Goal: Task Accomplishment & Management: Manage account settings

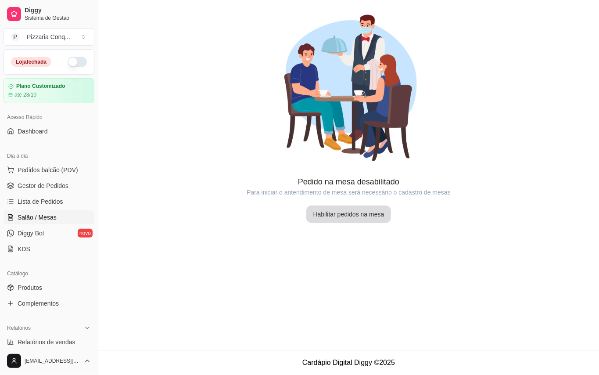
click at [357, 219] on button "Habilitar pedidos na mesa" at bounding box center [348, 214] width 85 height 18
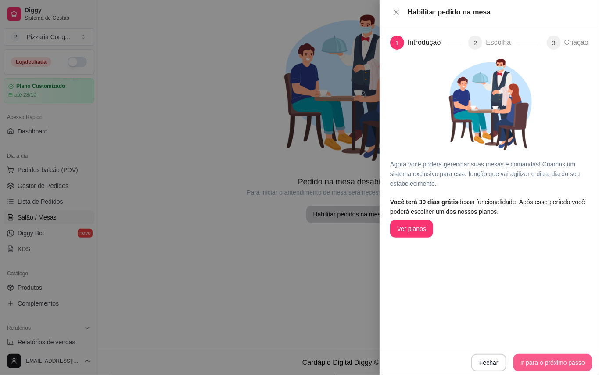
click at [538, 366] on button "Ir para o próximo passo" at bounding box center [552, 363] width 79 height 18
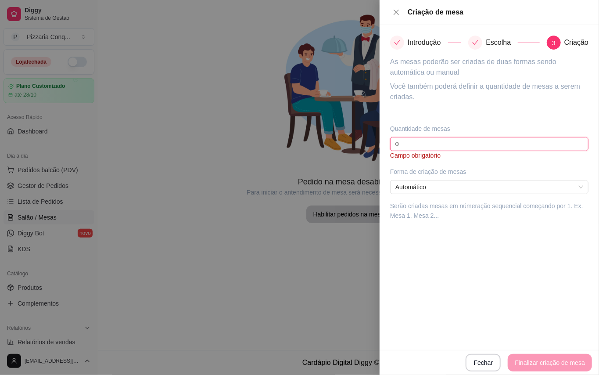
click at [408, 140] on input "0" at bounding box center [489, 144] width 198 height 14
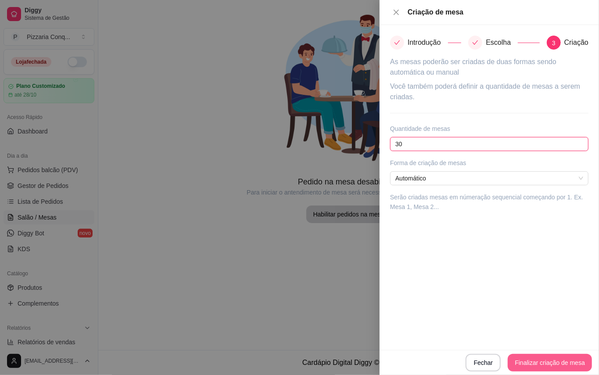
type input "30"
click at [554, 362] on button "Finalizar criação de mesa" at bounding box center [550, 363] width 84 height 18
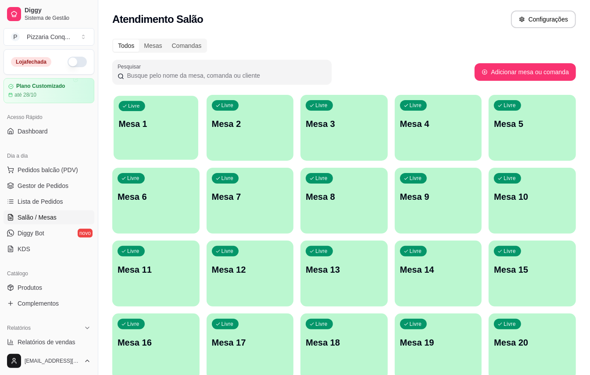
click at [156, 132] on div "Livre Mesa 1" at bounding box center [156, 123] width 85 height 54
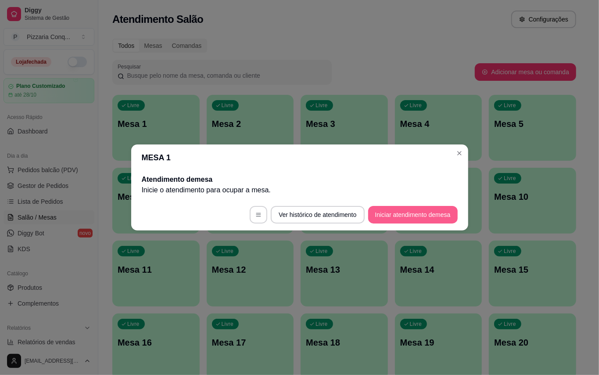
click at [395, 218] on button "Iniciar atendimento de mesa" at bounding box center [413, 215] width 90 height 18
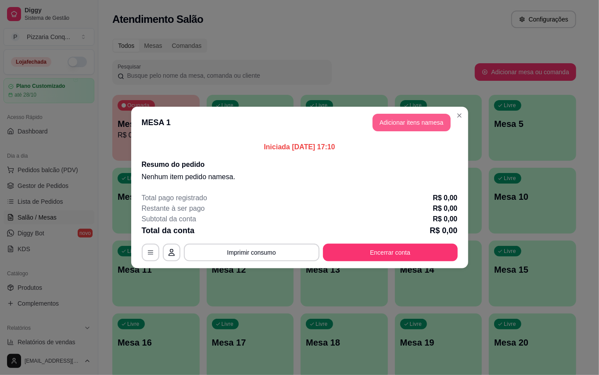
click at [412, 125] on button "Adicionar itens na mesa" at bounding box center [412, 123] width 78 height 18
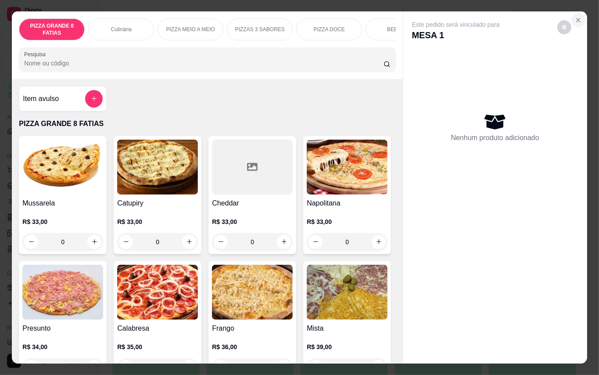
click at [575, 17] on icon "Close" at bounding box center [578, 20] width 7 height 7
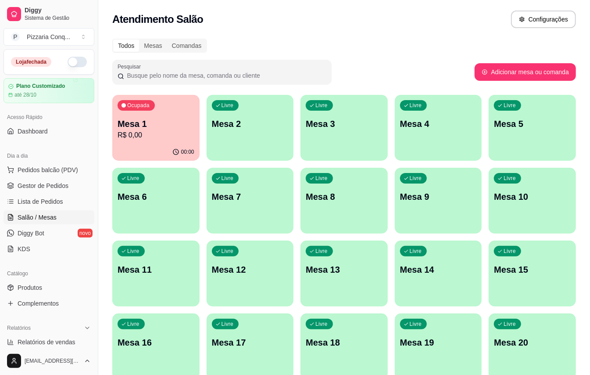
click at [172, 139] on p "R$ 0,00" at bounding box center [156, 135] width 77 height 11
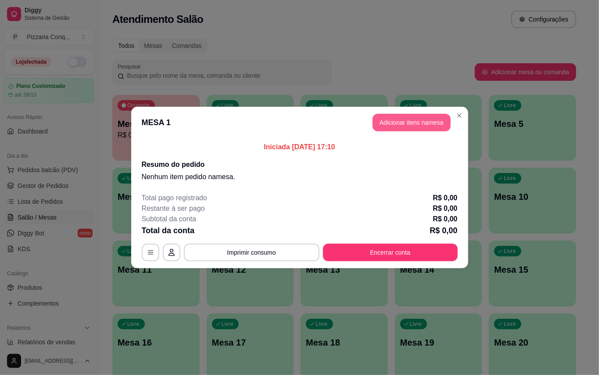
click at [407, 117] on button "Adicionar itens na mesa" at bounding box center [412, 123] width 78 height 18
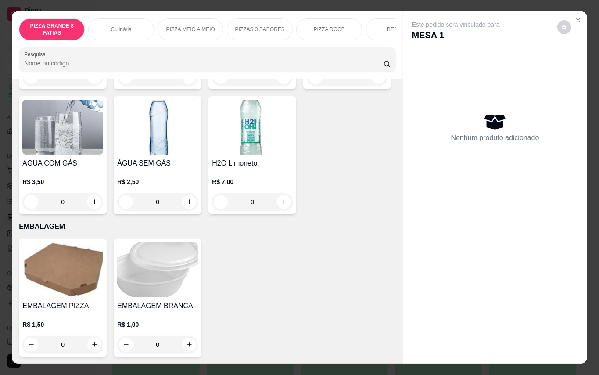
scroll to position [2169, 0]
click at [575, 17] on icon "Close" at bounding box center [578, 20] width 7 height 7
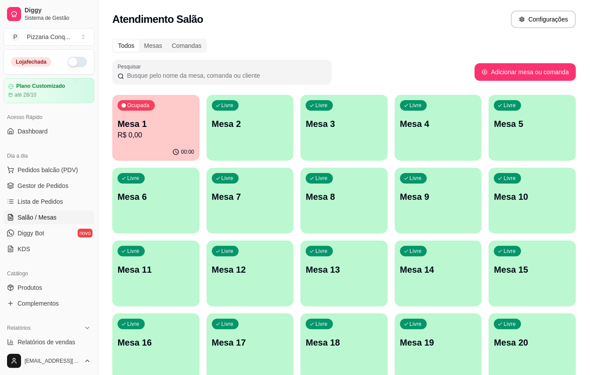
click at [150, 130] on p "R$ 0,00" at bounding box center [156, 135] width 77 height 11
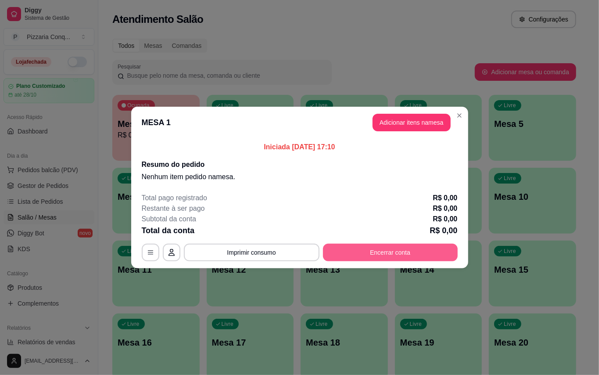
click at [371, 251] on button "Encerrar conta" at bounding box center [390, 253] width 135 height 18
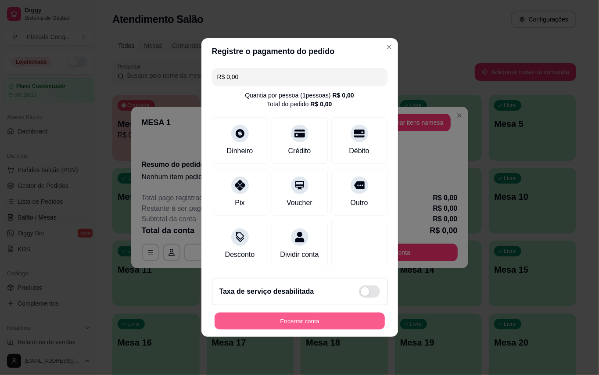
click at [294, 327] on button "Encerrar conta" at bounding box center [300, 320] width 170 height 17
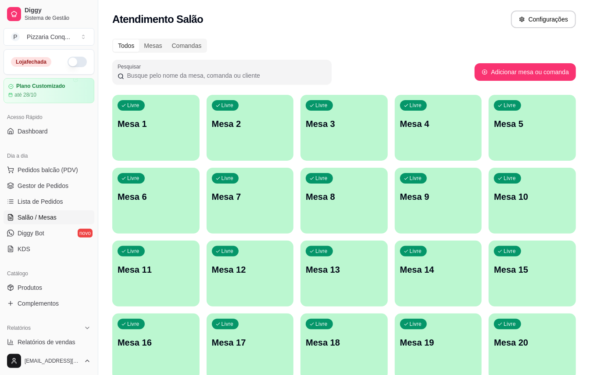
click at [354, 140] on div "Livre Mesa 3" at bounding box center [344, 122] width 87 height 55
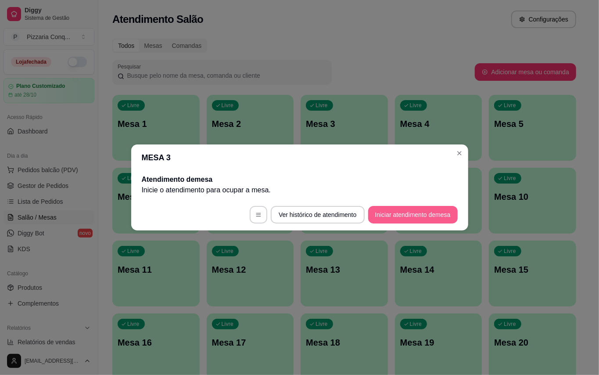
click at [413, 216] on button "Iniciar atendimento de mesa" at bounding box center [413, 215] width 90 height 18
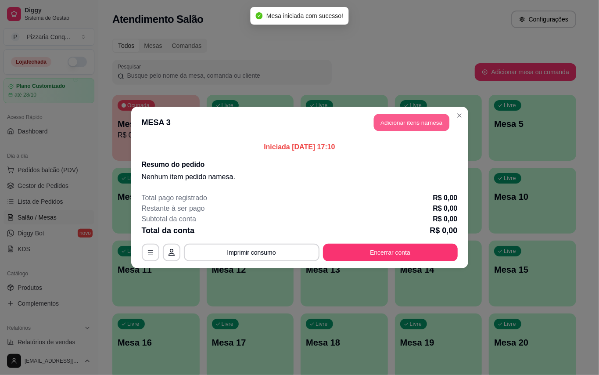
click at [427, 122] on button "Adicionar itens na mesa" at bounding box center [411, 122] width 75 height 17
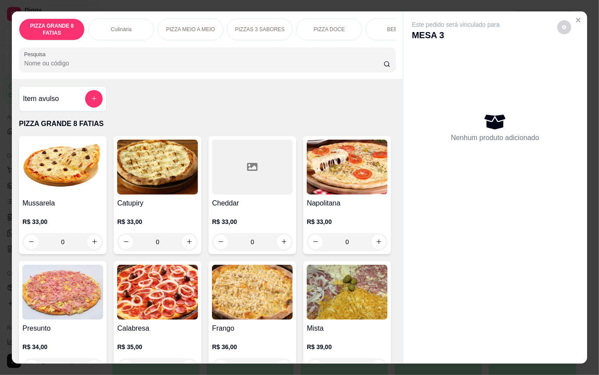
scroll to position [176, 0]
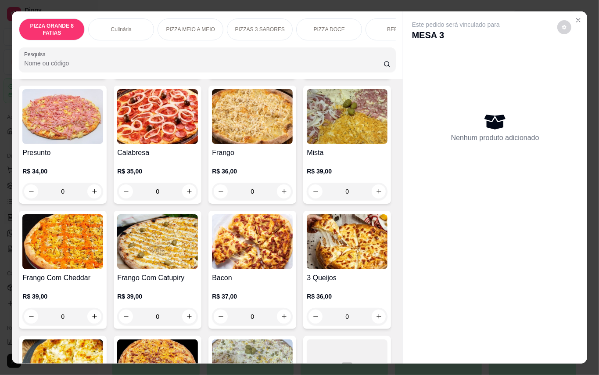
click at [201, 151] on div "Calabresa R$ 35,00 0" at bounding box center [158, 145] width 88 height 118
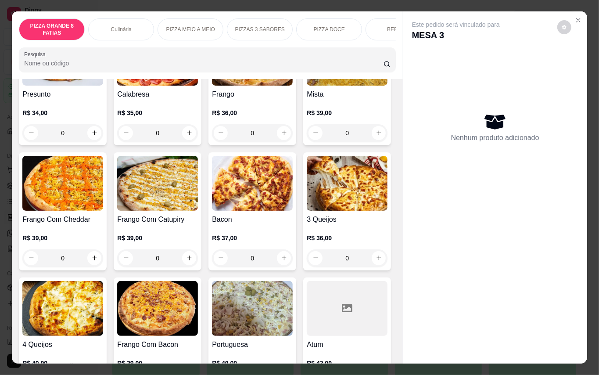
scroll to position [117, 0]
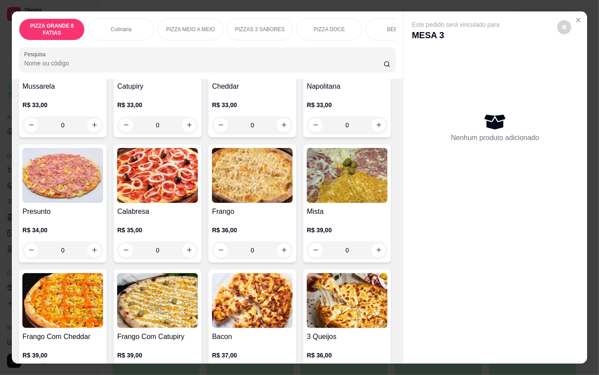
click at [198, 177] on img at bounding box center [157, 175] width 81 height 55
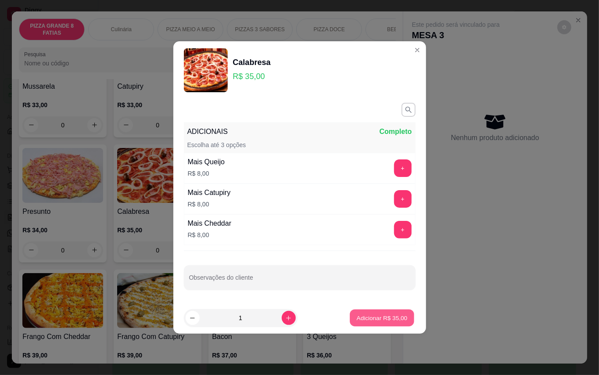
click at [387, 319] on p "Adicionar R$ 35,00" at bounding box center [382, 317] width 51 height 8
type input "1"
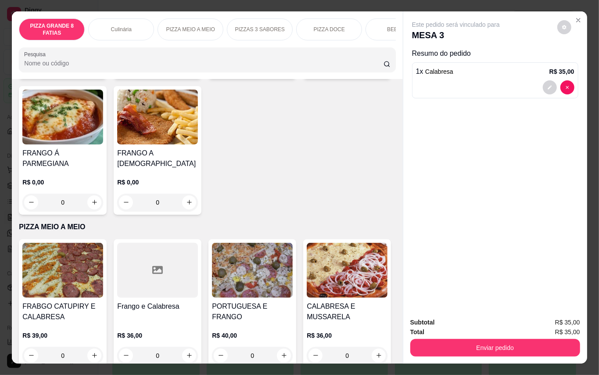
scroll to position [936, 0]
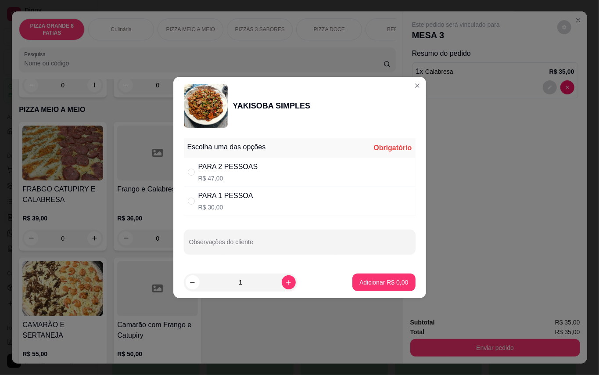
click at [220, 202] on div "PARA 1 PESSOA R$ 30,00" at bounding box center [225, 200] width 55 height 21
radio input "true"
click at [385, 281] on p "Adicionar R$ 30,00" at bounding box center [382, 282] width 52 height 9
type input "1"
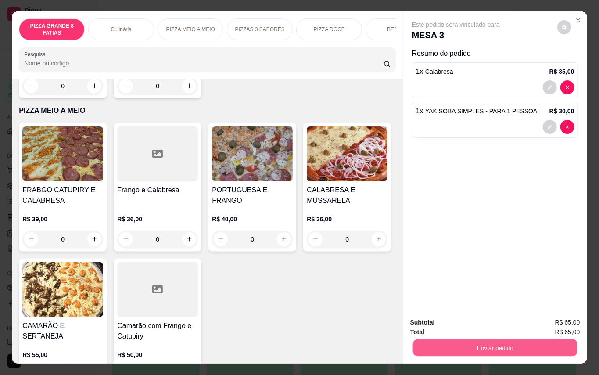
click at [513, 347] on button "Enviar pedido" at bounding box center [494, 347] width 165 height 17
click at [554, 322] on button "Enviar pedido" at bounding box center [556, 322] width 50 height 17
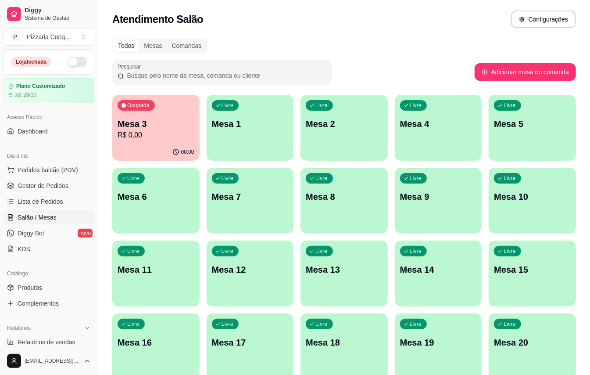
click at [180, 118] on p "Mesa 3" at bounding box center [156, 124] width 77 height 12
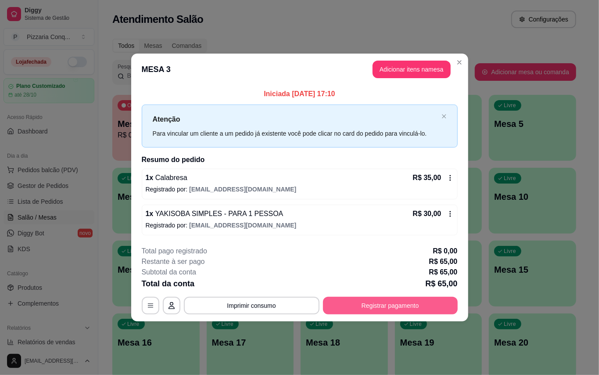
click at [419, 314] on button "Registrar pagamento" at bounding box center [390, 306] width 135 height 18
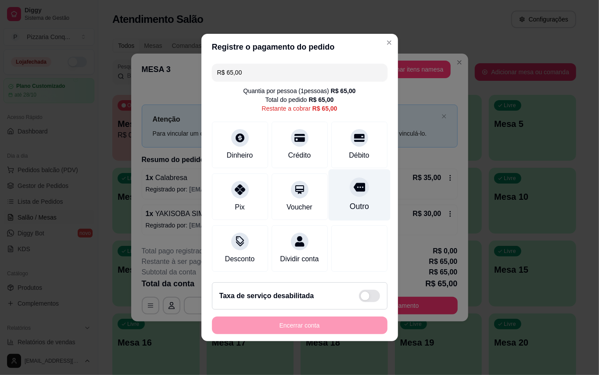
click at [350, 201] on div "Outro" at bounding box center [358, 206] width 19 height 11
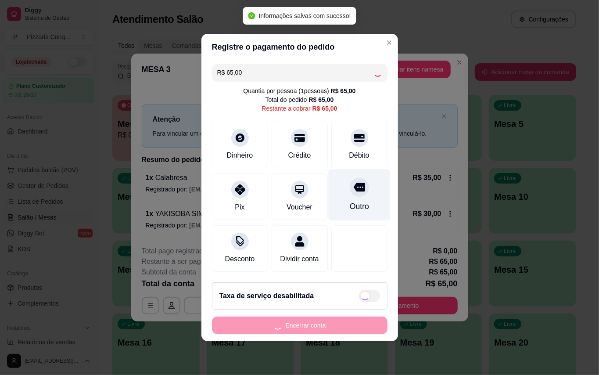
type input "R$ 0,00"
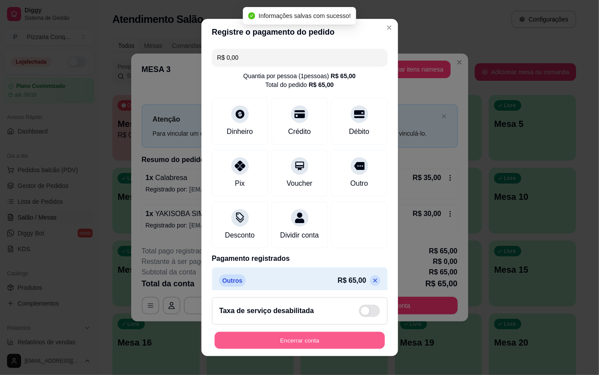
click at [328, 341] on button "Encerrar conta" at bounding box center [300, 340] width 170 height 17
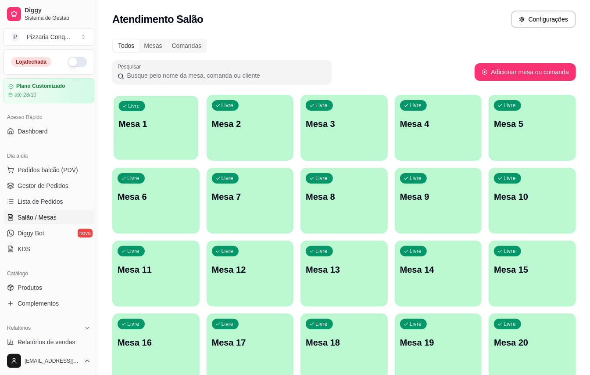
click at [154, 119] on p "Mesa 1" at bounding box center [156, 124] width 74 height 12
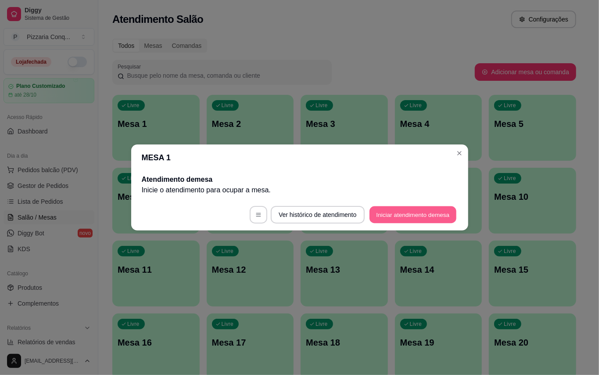
click at [369, 215] on button "Iniciar atendimento de mesa" at bounding box center [412, 214] width 87 height 17
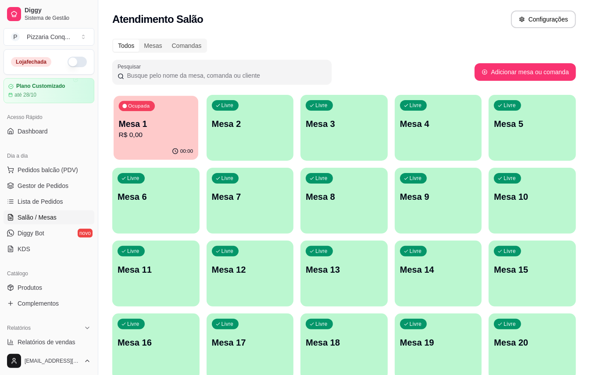
click at [175, 125] on p "Mesa 1" at bounding box center [156, 124] width 74 height 12
click at [169, 130] on p "R$ 0,00" at bounding box center [156, 135] width 74 height 10
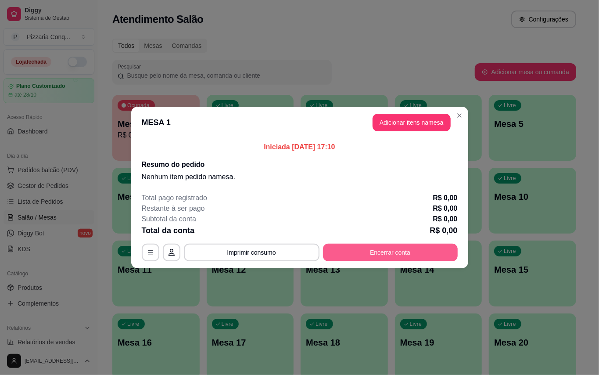
click at [368, 255] on button "Encerrar conta" at bounding box center [390, 253] width 135 height 18
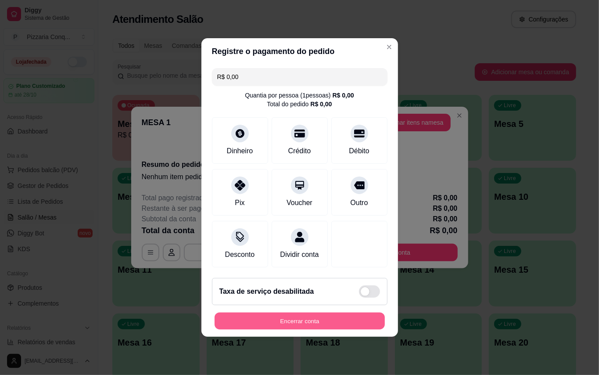
click at [298, 327] on button "Encerrar conta" at bounding box center [300, 320] width 170 height 17
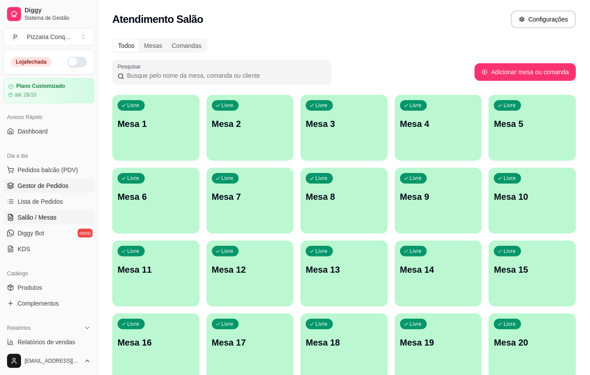
click at [43, 186] on span "Gestor de Pedidos" at bounding box center [43, 185] width 51 height 9
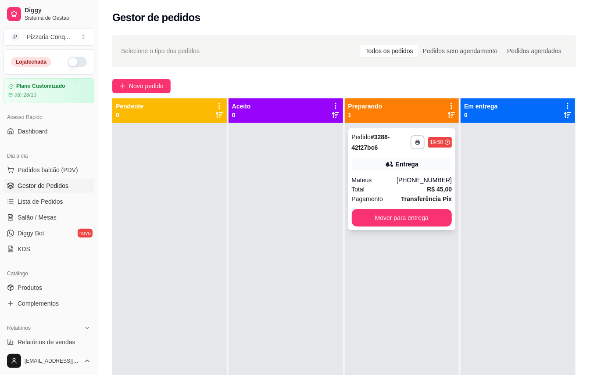
click at [392, 179] on div "Mateus" at bounding box center [374, 180] width 45 height 9
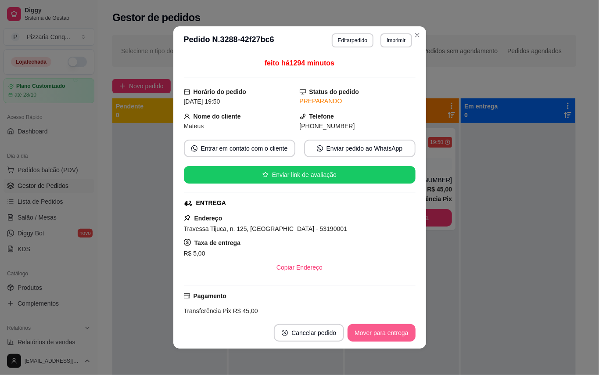
click at [359, 333] on button "Mover para entrega" at bounding box center [382, 333] width 68 height 18
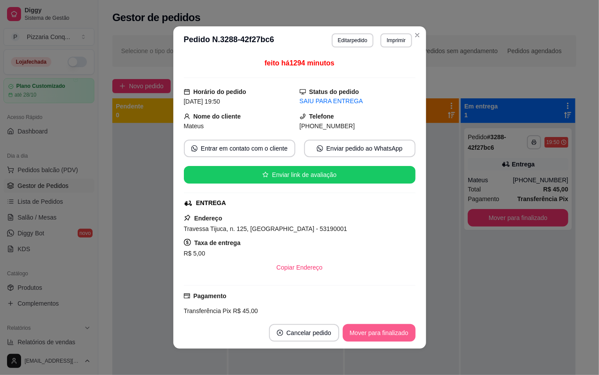
click at [362, 328] on button "Mover para finalizado" at bounding box center [379, 333] width 73 height 18
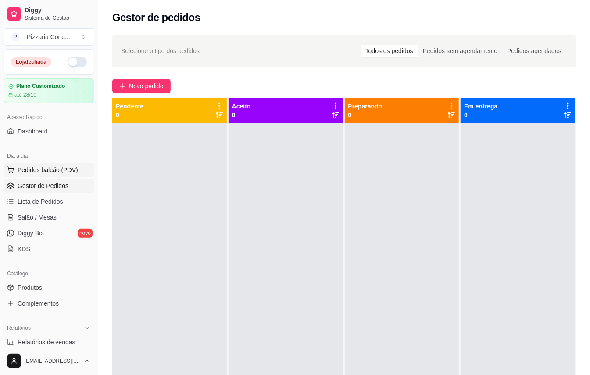
click at [37, 169] on span "Pedidos balcão (PDV)" at bounding box center [48, 169] width 61 height 9
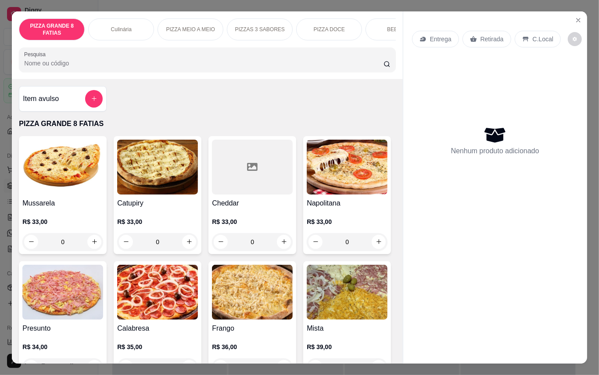
scroll to position [58, 0]
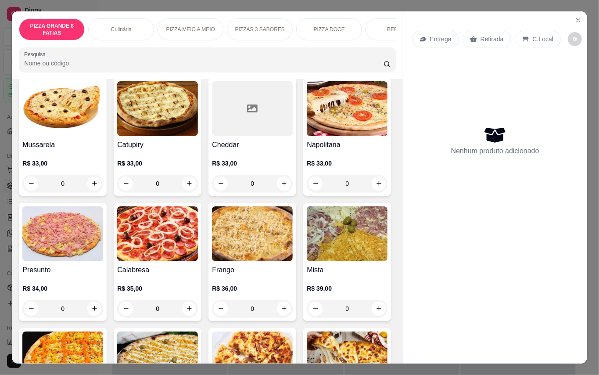
click at [198, 237] on img at bounding box center [157, 233] width 81 height 55
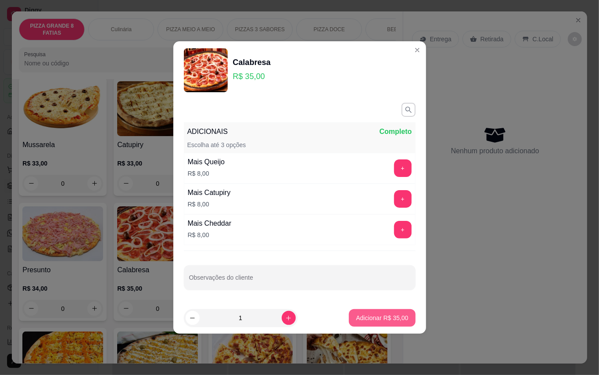
click at [385, 323] on button "Adicionar R$ 35,00" at bounding box center [382, 318] width 66 height 18
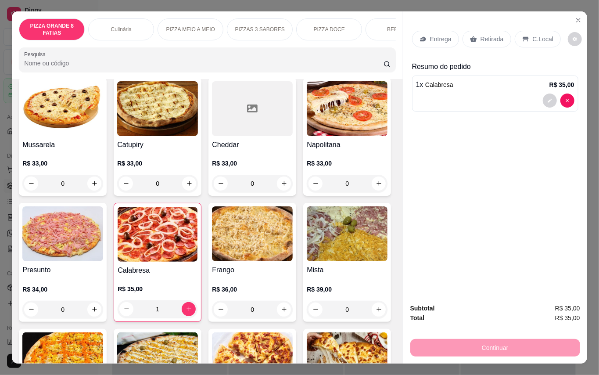
type input "1"
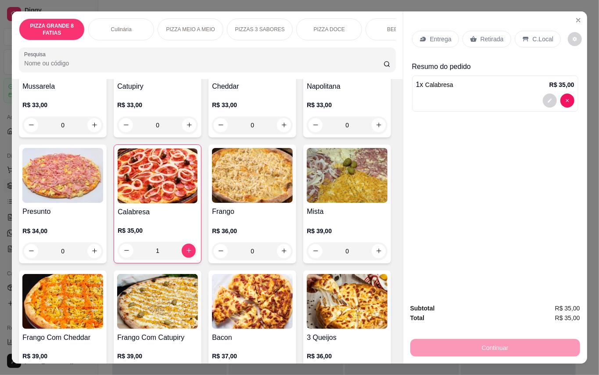
scroll to position [176, 0]
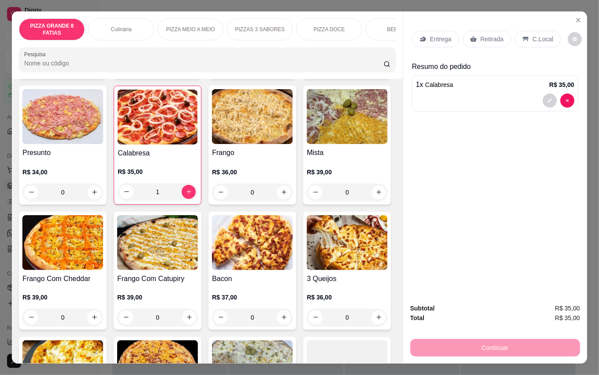
click at [212, 144] on img at bounding box center [252, 116] width 81 height 55
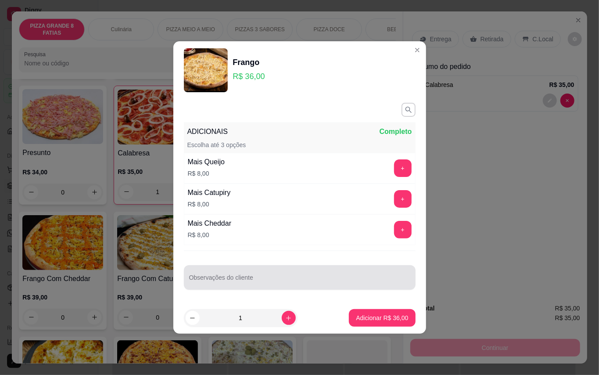
click at [264, 281] on input "Observações do cliente" at bounding box center [299, 280] width 221 height 9
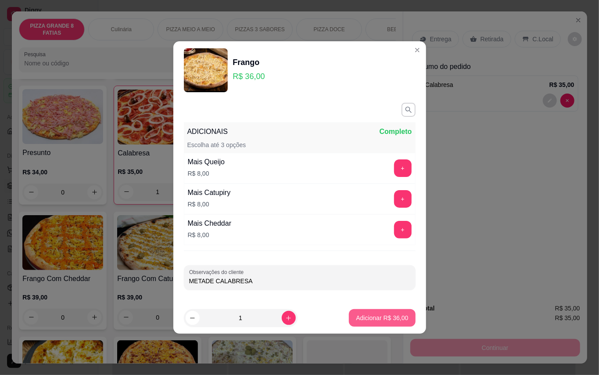
type input "METADE CALABRESA"
click at [356, 320] on p "Adicionar R$ 36,00" at bounding box center [382, 317] width 52 height 9
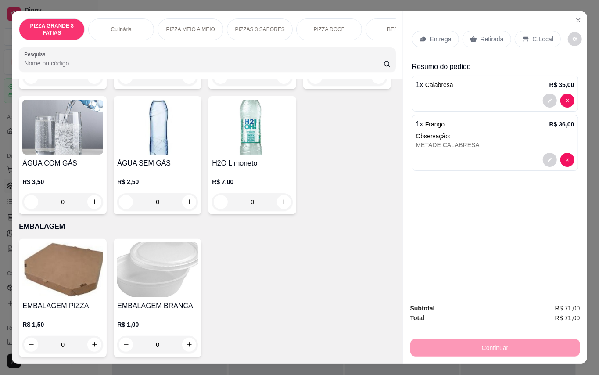
scroll to position [1755, 0]
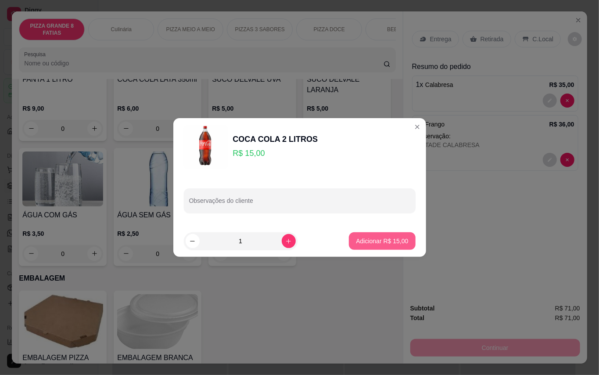
click at [397, 244] on p "Adicionar R$ 15,00" at bounding box center [382, 241] width 52 height 9
type input "1"
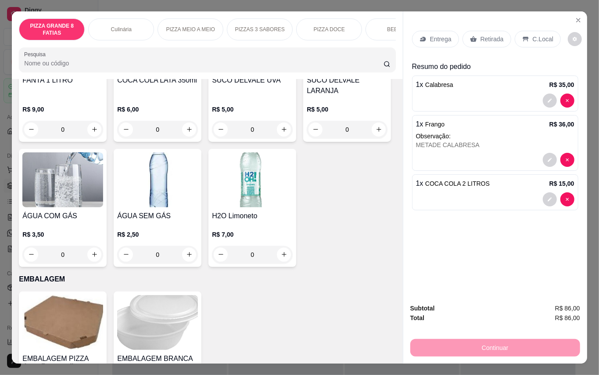
click at [485, 35] on p "Retirada" at bounding box center [491, 39] width 23 height 9
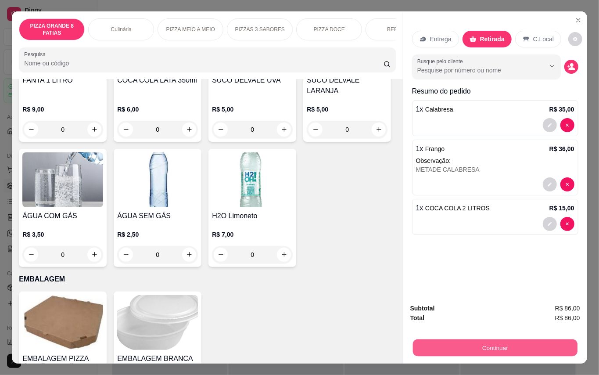
click at [510, 345] on button "Continuar" at bounding box center [494, 347] width 165 height 17
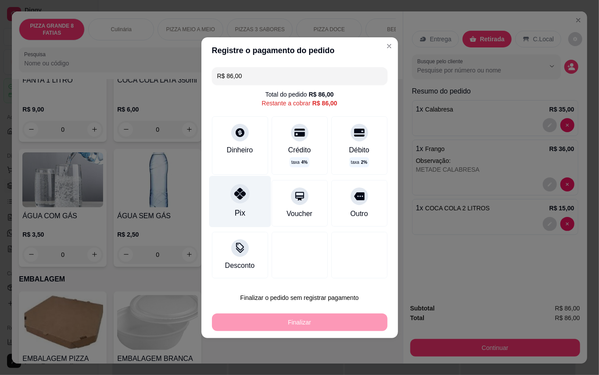
click at [241, 198] on icon at bounding box center [239, 193] width 11 height 11
type input "R$ 0,00"
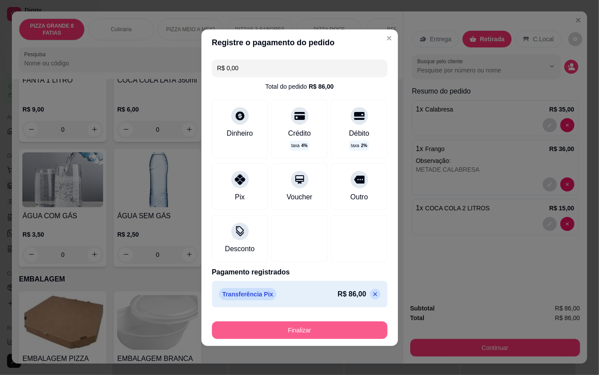
click at [306, 332] on button "Finalizar" at bounding box center [300, 330] width 176 height 18
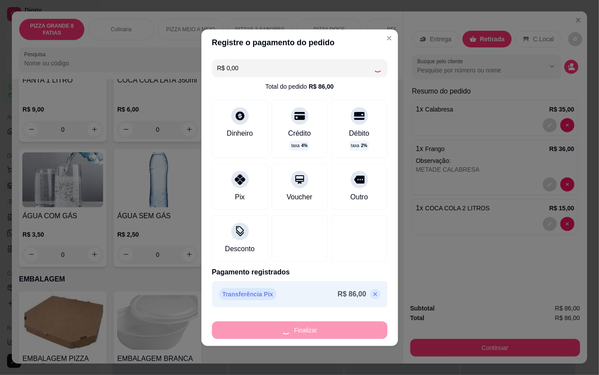
type input "0"
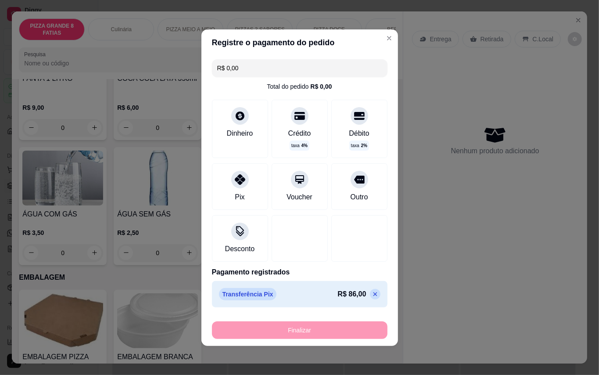
type input "-R$ 86,00"
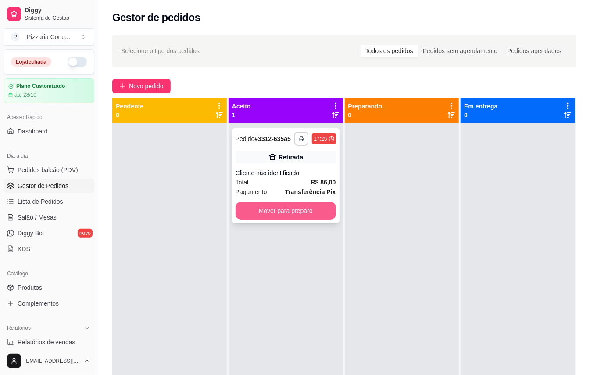
click at [288, 216] on button "Mover para preparo" at bounding box center [286, 211] width 100 height 18
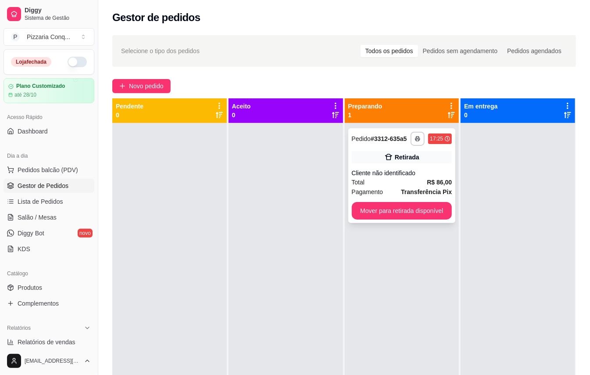
click at [422, 166] on div "**********" at bounding box center [402, 175] width 108 height 95
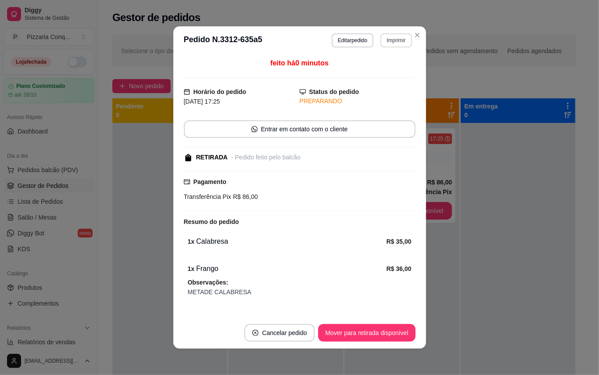
click at [389, 42] on button "Imprimir" at bounding box center [395, 40] width 31 height 14
click at [387, 69] on button "IMPRESSORA" at bounding box center [372, 71] width 64 height 14
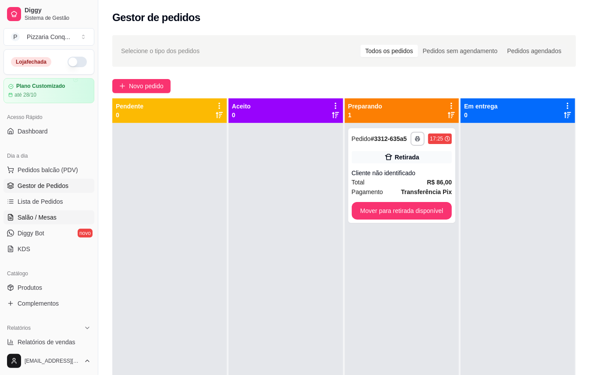
click at [33, 220] on span "Salão / Mesas" at bounding box center [37, 217] width 39 height 9
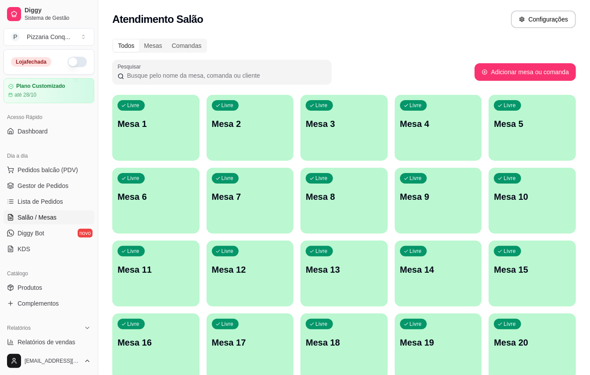
click at [161, 136] on div "Livre Mesa 1" at bounding box center [155, 122] width 87 height 55
click at [161, 138] on div "Livre Mesa 1" at bounding box center [156, 123] width 85 height 54
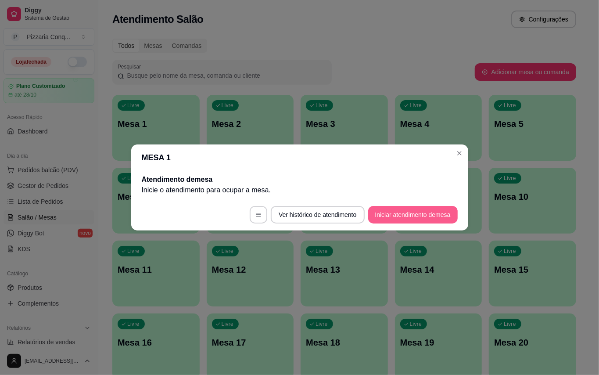
click at [436, 220] on button "Iniciar atendimento de mesa" at bounding box center [413, 215] width 90 height 18
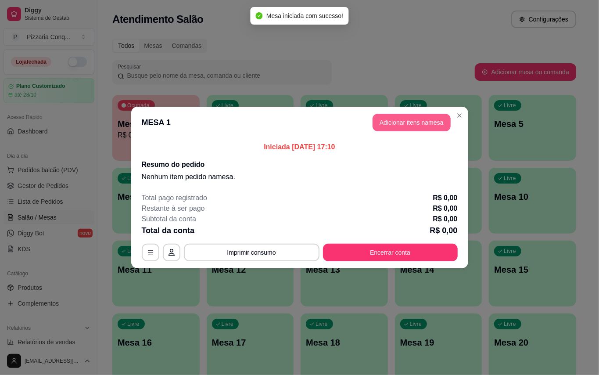
click at [390, 127] on button "Adicionar itens na mesa" at bounding box center [412, 123] width 78 height 18
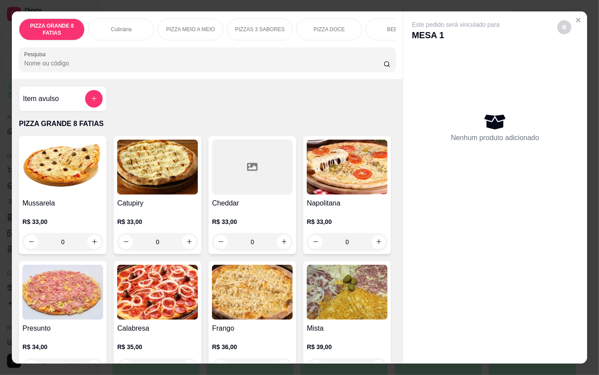
click at [45, 190] on img at bounding box center [62, 167] width 81 height 55
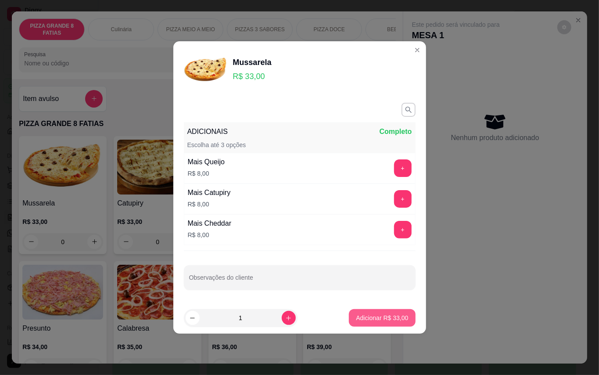
click at [369, 326] on button "Adicionar R$ 33,00" at bounding box center [382, 318] width 66 height 18
type input "1"
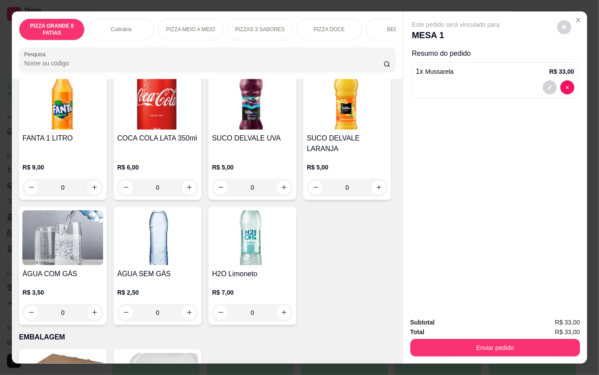
scroll to position [1872, 0]
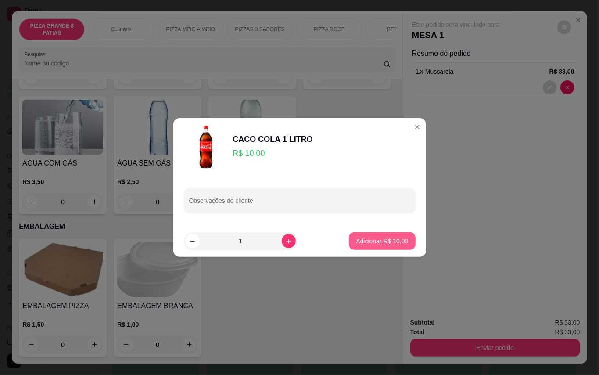
click at [356, 237] on p "Adicionar R$ 10,00" at bounding box center [382, 241] width 52 height 9
type input "1"
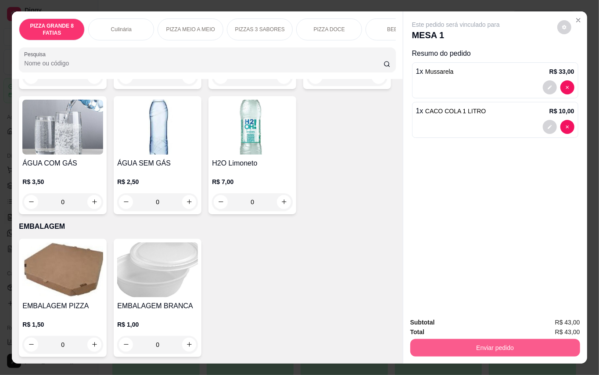
click at [511, 340] on button "Enviar pedido" at bounding box center [495, 348] width 170 height 18
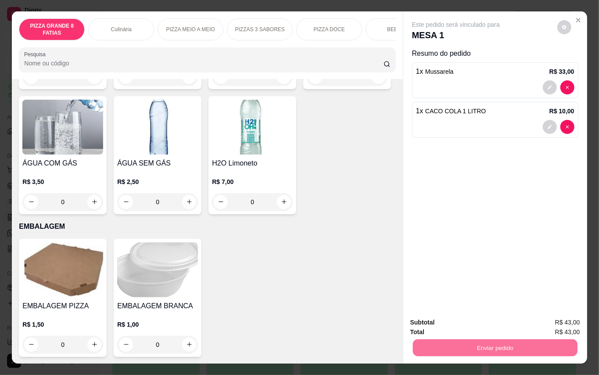
click at [558, 318] on button "Enviar pedido" at bounding box center [556, 322] width 50 height 17
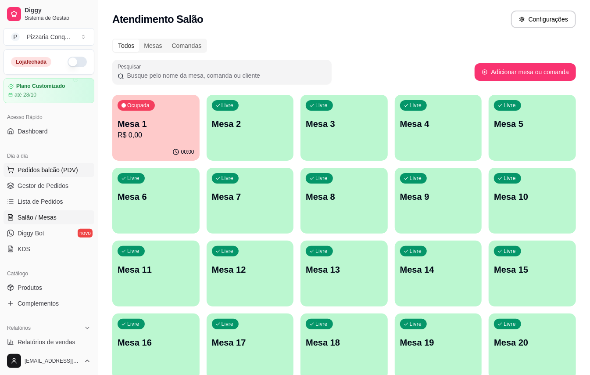
click at [32, 176] on button "Pedidos balcão (PDV)" at bounding box center [49, 170] width 91 height 14
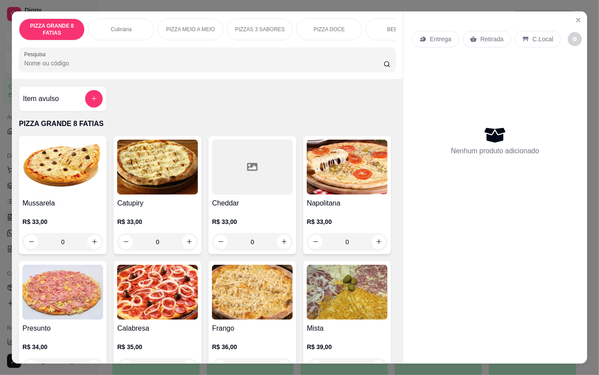
click at [83, 180] on img at bounding box center [62, 167] width 81 height 55
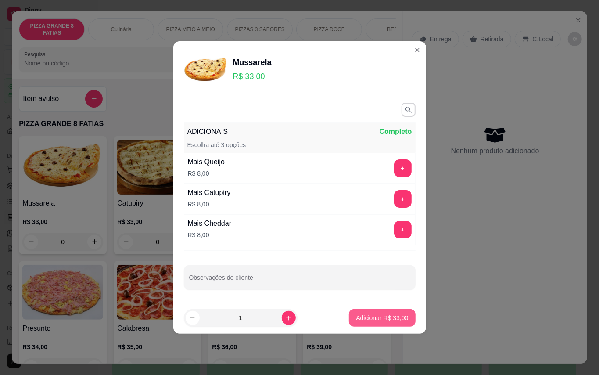
click at [380, 321] on p "Adicionar R$ 33,00" at bounding box center [382, 317] width 52 height 9
type input "1"
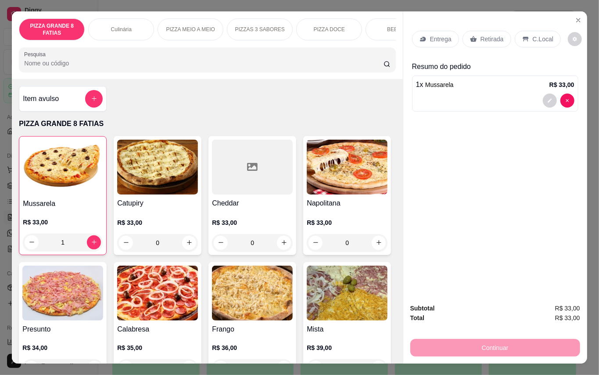
click at [494, 35] on p "Retirada" at bounding box center [491, 39] width 23 height 9
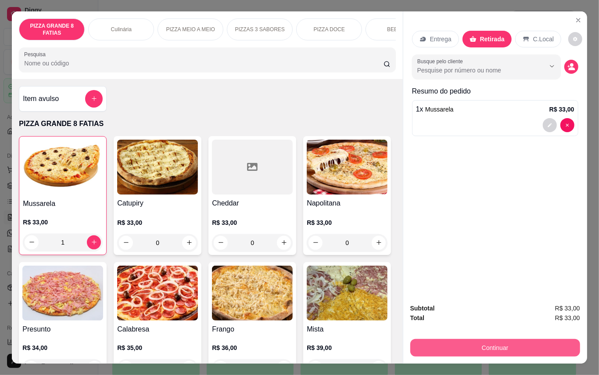
click at [506, 340] on button "Continuar" at bounding box center [495, 348] width 170 height 18
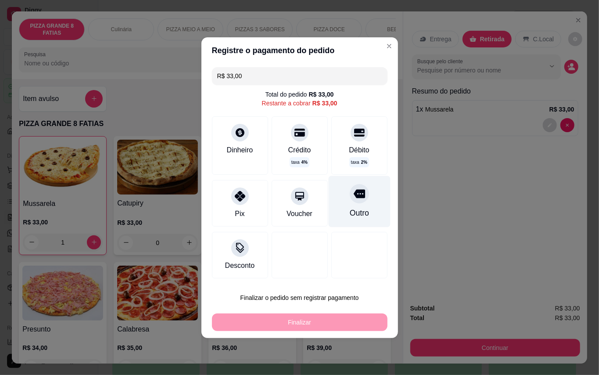
click at [356, 201] on div at bounding box center [359, 193] width 19 height 19
type input "R$ 0,00"
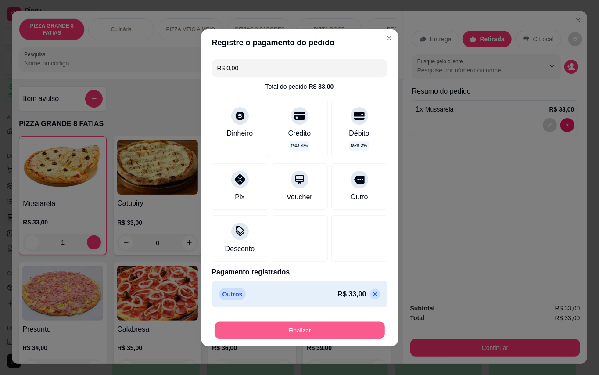
click at [348, 323] on button "Finalizar" at bounding box center [300, 329] width 170 height 17
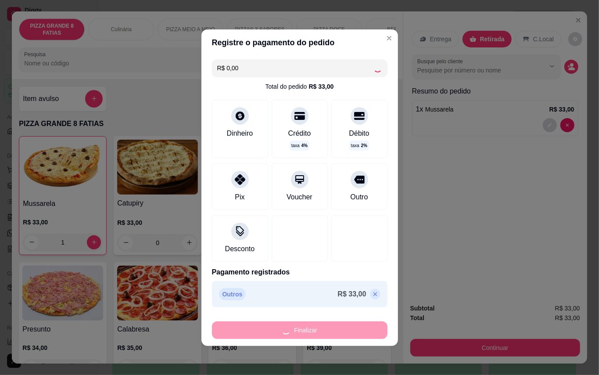
type input "0"
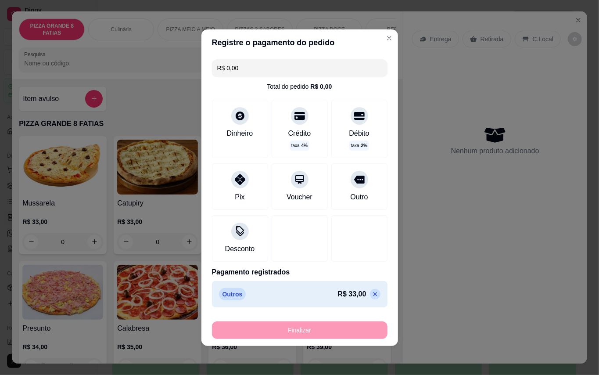
type input "-R$ 33,00"
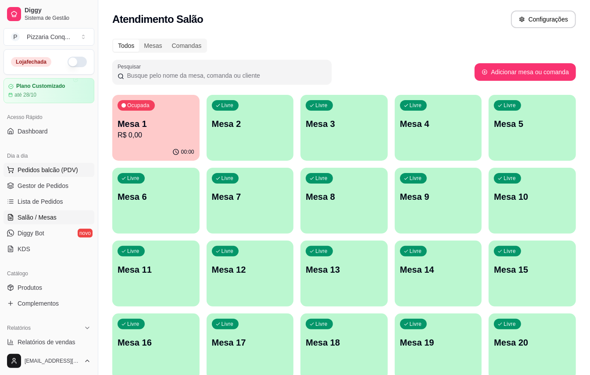
click at [47, 166] on span "Pedidos balcão (PDV)" at bounding box center [48, 169] width 61 height 9
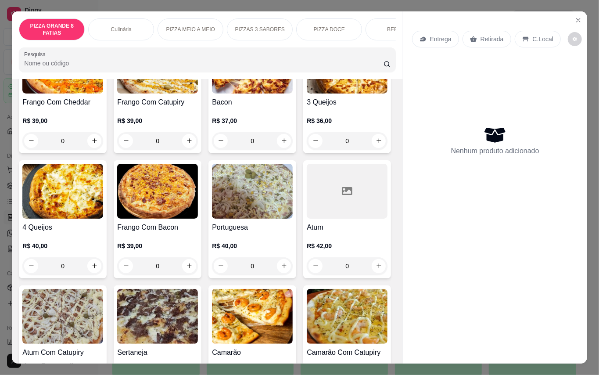
scroll to position [292, 0]
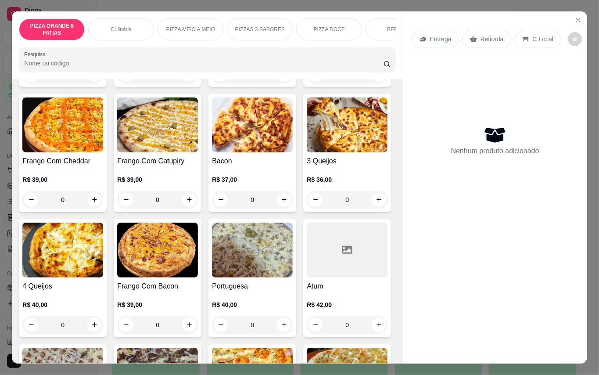
click at [307, 27] on img at bounding box center [347, -1] width 81 height 55
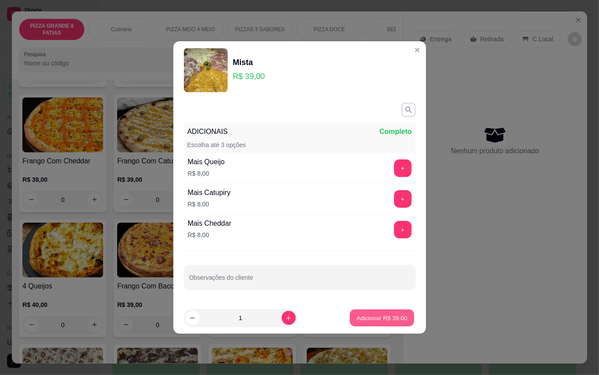
click at [383, 318] on p "Adicionar R$ 39,00" at bounding box center [382, 317] width 51 height 8
type input "1"
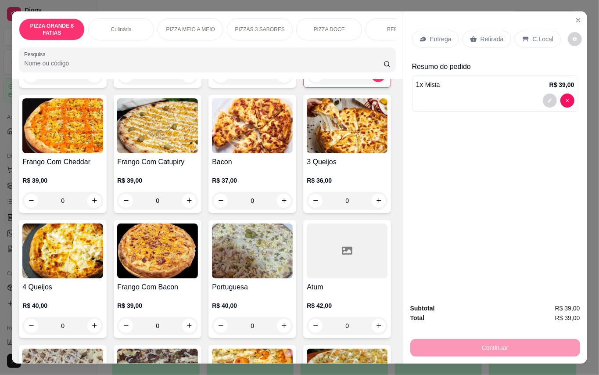
click at [485, 35] on p "Retirada" at bounding box center [491, 39] width 23 height 9
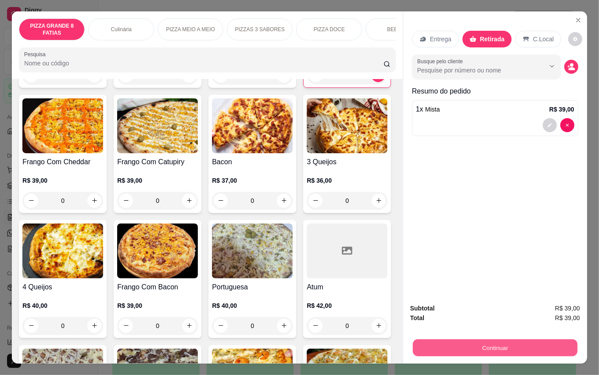
click at [495, 339] on button "Continuar" at bounding box center [494, 347] width 165 height 17
click at [556, 339] on button "Continuar" at bounding box center [494, 347] width 165 height 17
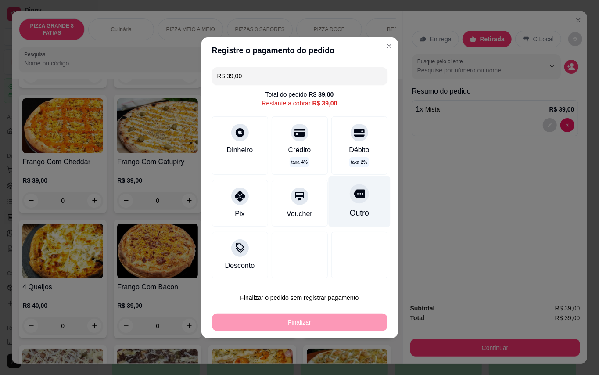
click at [369, 199] on div "Outro" at bounding box center [359, 201] width 62 height 51
type input "R$ 0,00"
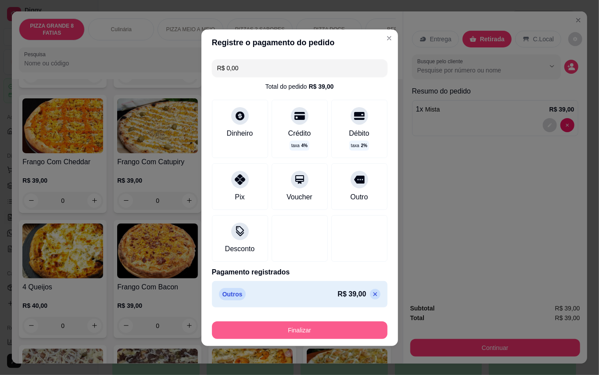
click at [325, 327] on button "Finalizar" at bounding box center [300, 330] width 176 height 18
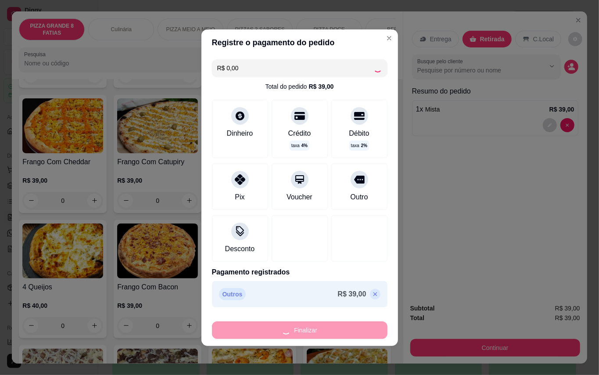
type input "0"
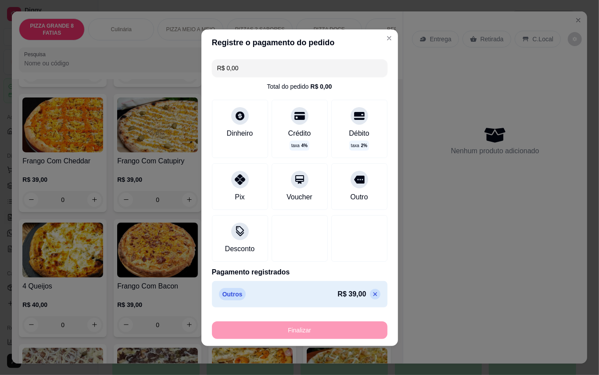
type input "-R$ 39,00"
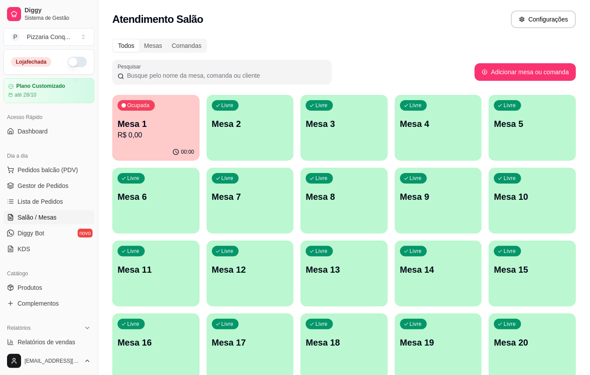
click at [249, 108] on div "Livre Mesa 2" at bounding box center [250, 122] width 87 height 55
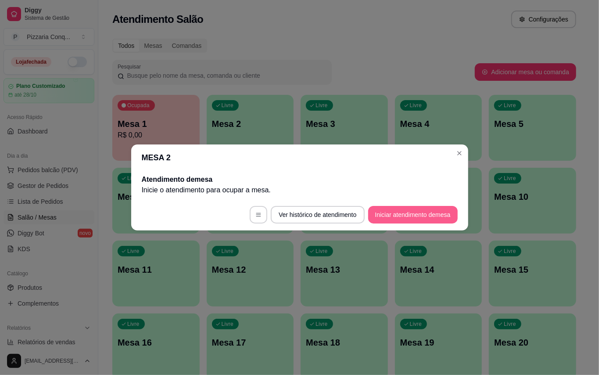
click at [426, 215] on button "Iniciar atendimento de mesa" at bounding box center [413, 215] width 90 height 18
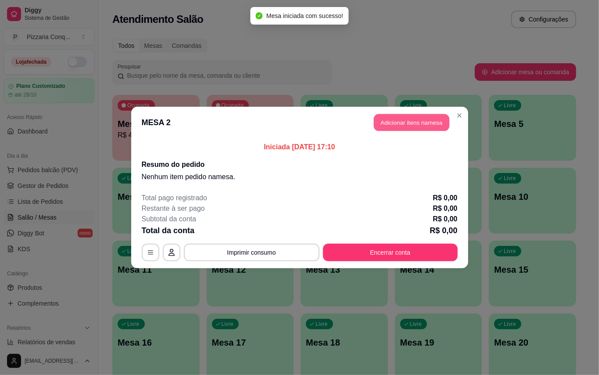
click at [384, 125] on button "Adicionar itens na mesa" at bounding box center [411, 122] width 75 height 17
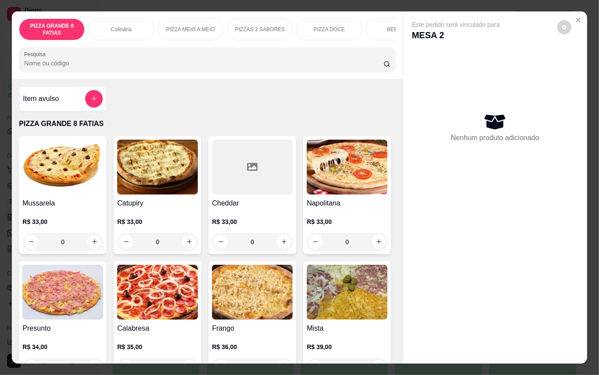
click at [198, 304] on img at bounding box center [157, 292] width 81 height 55
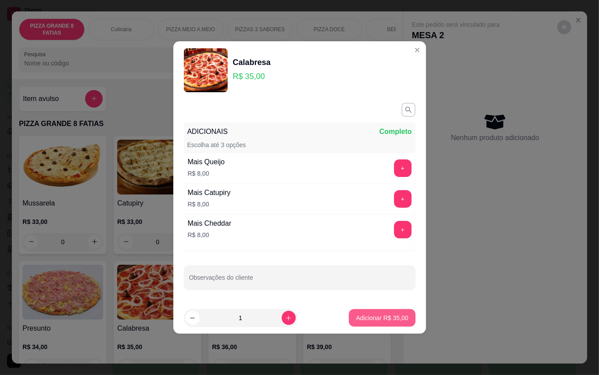
click at [361, 326] on button "Adicionar R$ 35,00" at bounding box center [382, 318] width 66 height 18
type input "1"
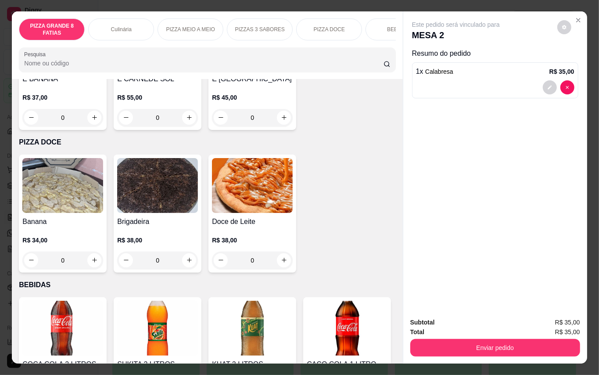
scroll to position [1287, 0]
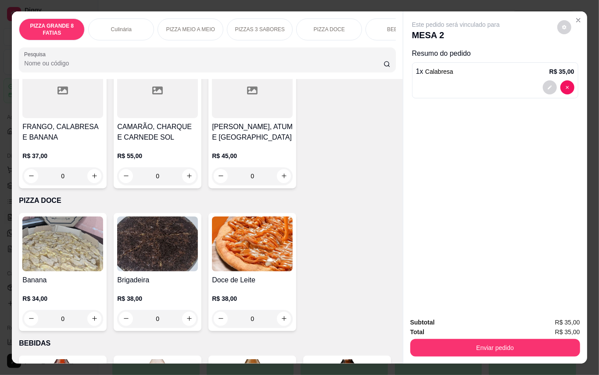
click at [484, 202] on div "Este pedido será vinculado para MESA 2 Resumo do pedido 1 x Calabresa R$ 35,00" at bounding box center [495, 160] width 184 height 299
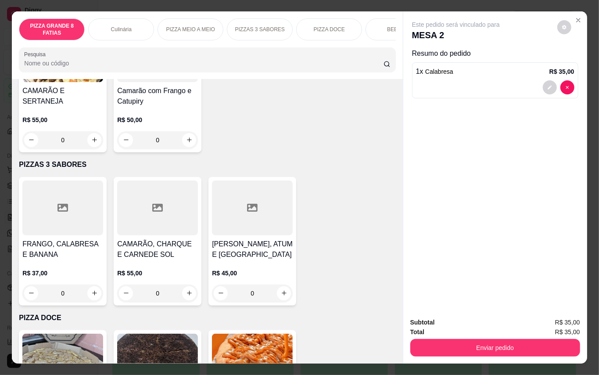
scroll to position [1053, 0]
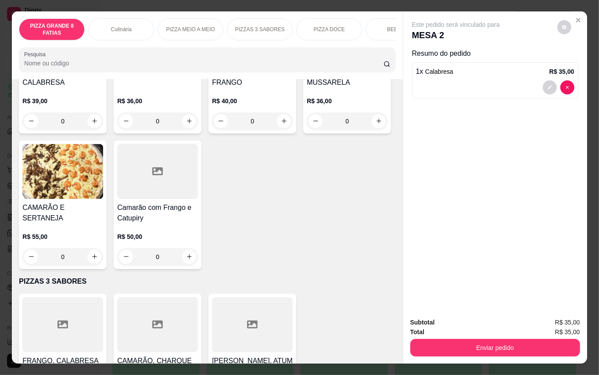
click at [271, 63] on img at bounding box center [252, 35] width 81 height 55
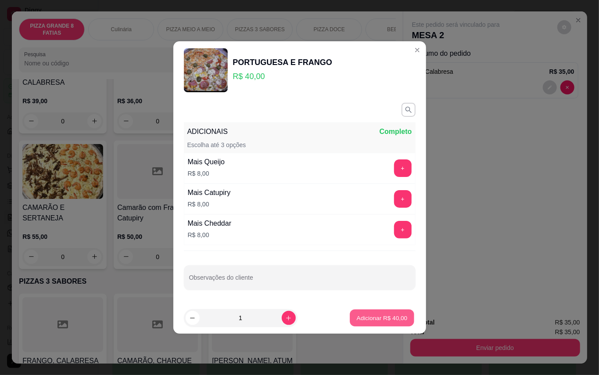
click at [381, 315] on p "Adicionar R$ 40,00" at bounding box center [382, 317] width 51 height 8
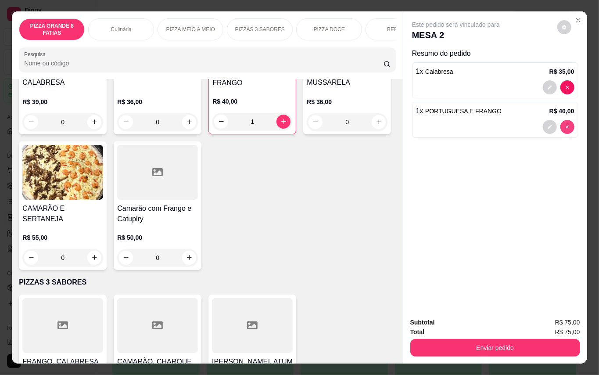
type input "0"
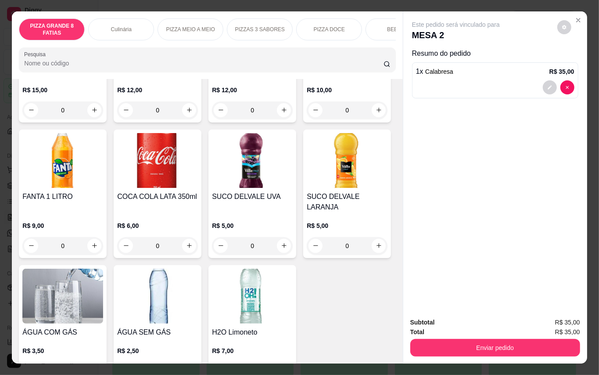
scroll to position [1580, 0]
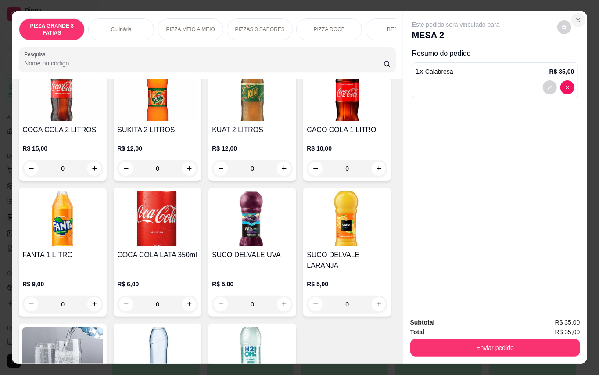
click at [575, 17] on icon "Close" at bounding box center [578, 20] width 7 height 7
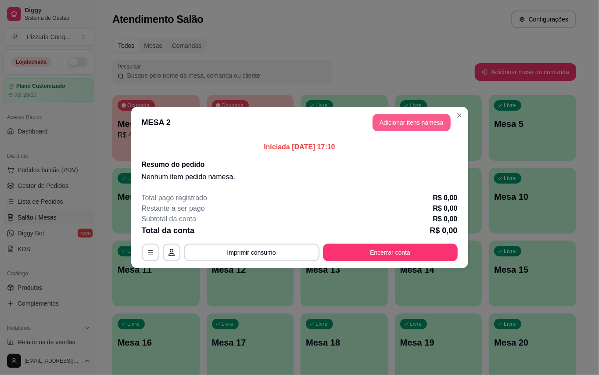
click at [422, 118] on button "Adicionar itens na mesa" at bounding box center [412, 123] width 78 height 18
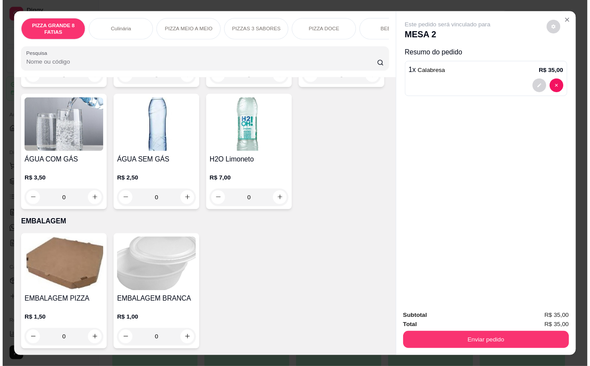
scroll to position [1755, 0]
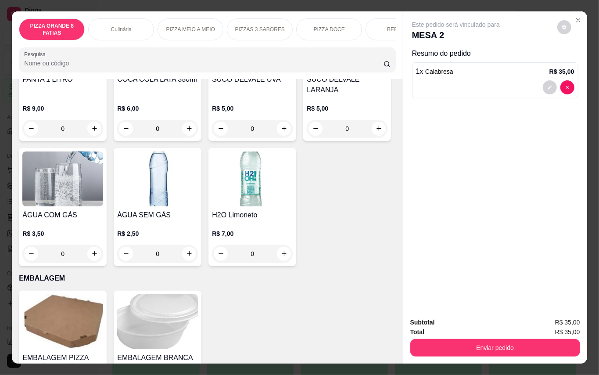
click at [103, 71] on img at bounding box center [62, 43] width 81 height 55
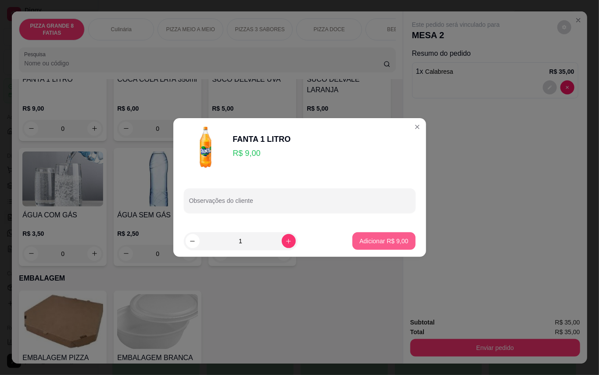
click at [376, 244] on p "Adicionar R$ 9,00" at bounding box center [383, 241] width 49 height 9
type input "1"
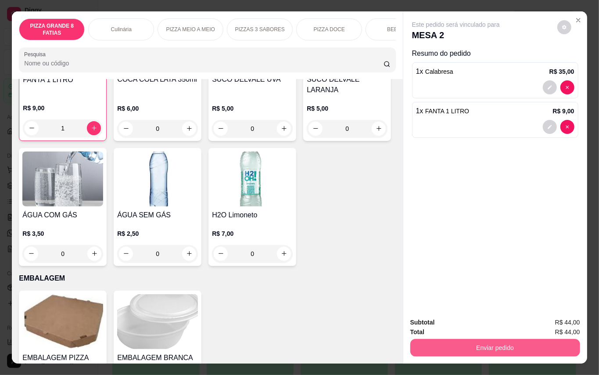
click at [506, 344] on button "Enviar pedido" at bounding box center [495, 348] width 170 height 18
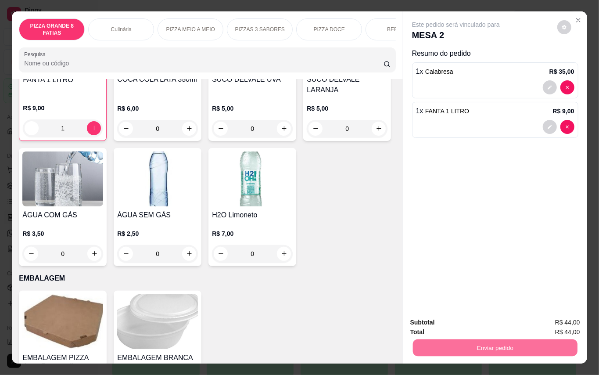
click at [550, 319] on button "Enviar pedido" at bounding box center [556, 322] width 50 height 17
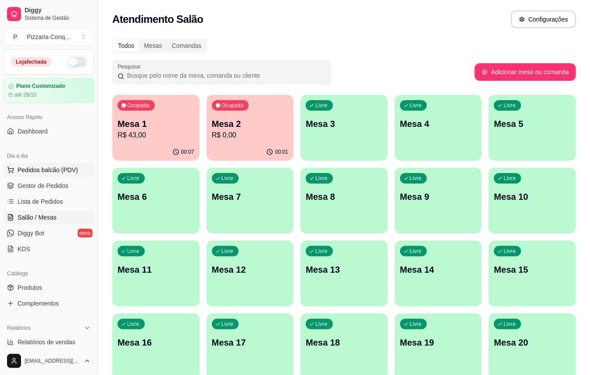
click at [47, 167] on span "Pedidos balcão (PDV)" at bounding box center [48, 169] width 61 height 9
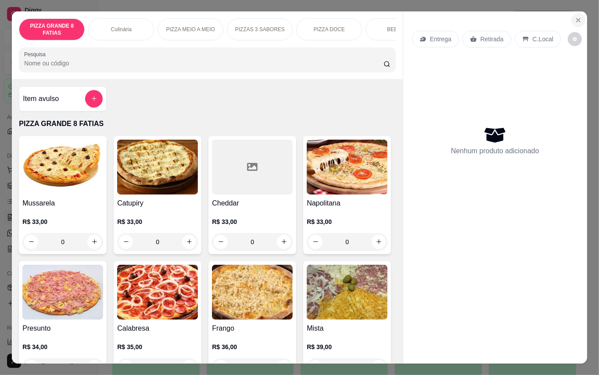
click at [578, 15] on button "Close" at bounding box center [578, 20] width 14 height 14
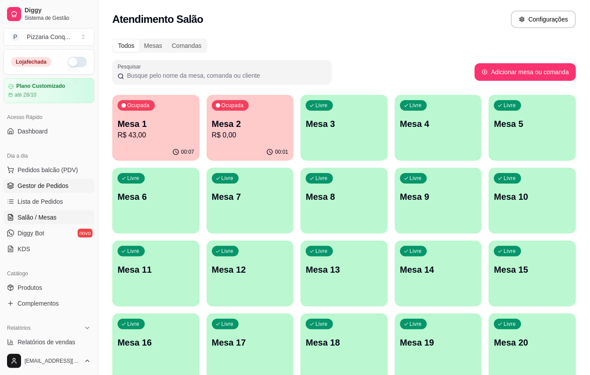
click at [36, 183] on span "Gestor de Pedidos" at bounding box center [43, 185] width 51 height 9
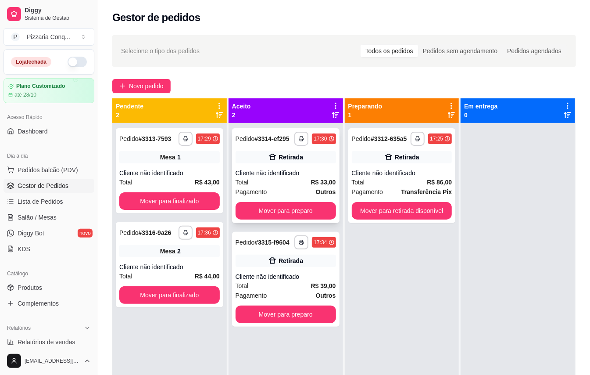
click at [277, 187] on div "Total R$ 33,00" at bounding box center [286, 182] width 100 height 10
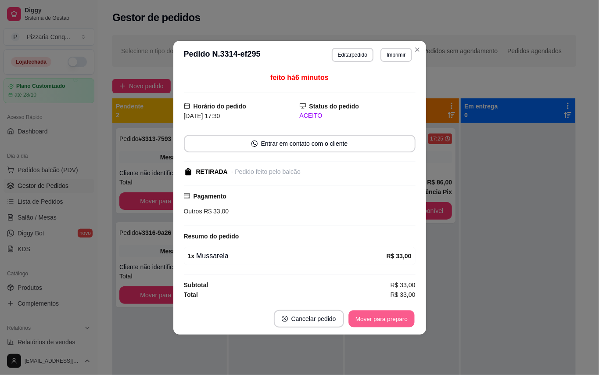
click at [372, 319] on button "Mover para preparo" at bounding box center [381, 318] width 66 height 17
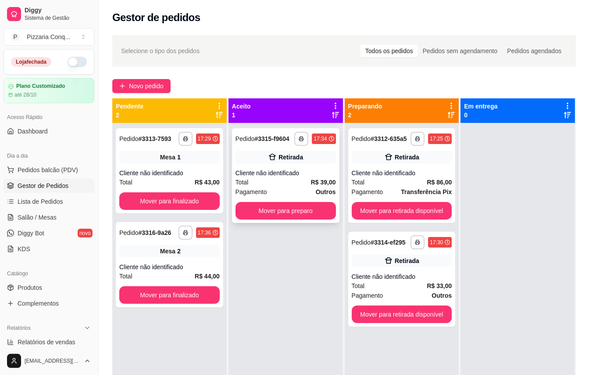
click at [312, 177] on div "Cliente não identificado" at bounding box center [286, 173] width 100 height 9
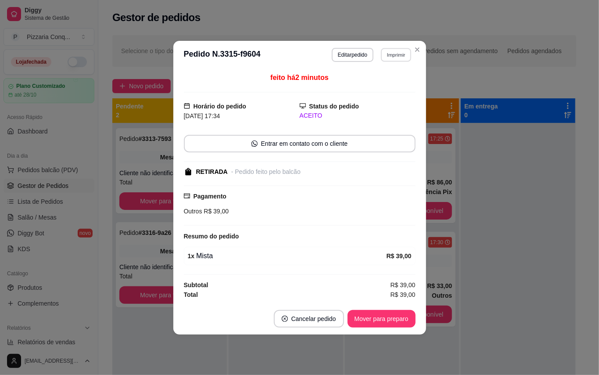
click at [390, 54] on button "Imprimir" at bounding box center [396, 55] width 30 height 14
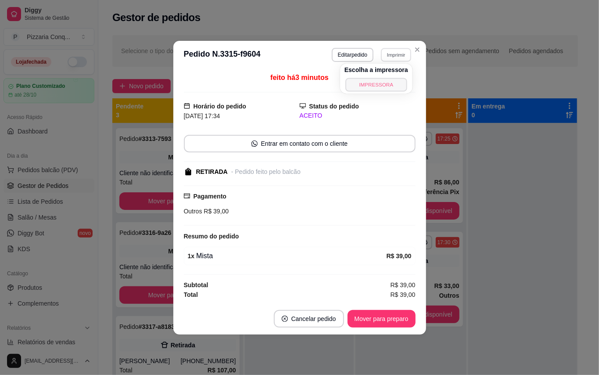
click at [392, 83] on button "IMPRESSORA" at bounding box center [375, 85] width 61 height 14
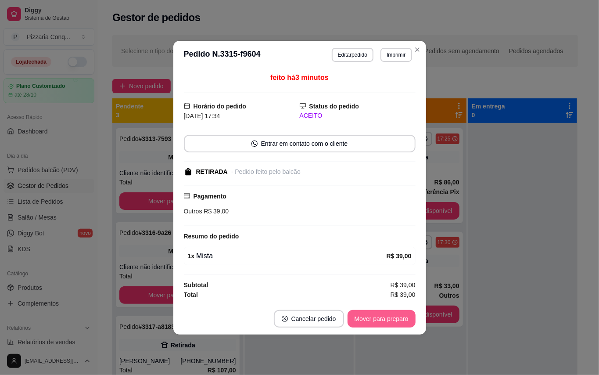
click at [390, 325] on button "Mover para preparo" at bounding box center [382, 319] width 68 height 18
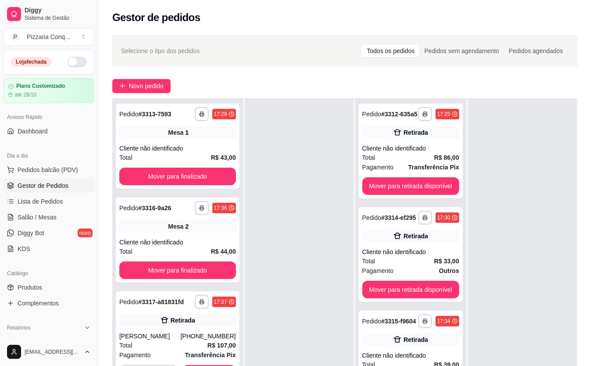
scroll to position [117, 0]
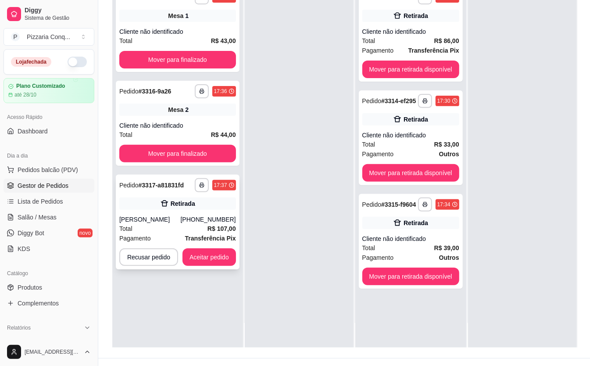
click at [171, 222] on div "[PERSON_NAME]" at bounding box center [149, 219] width 61 height 9
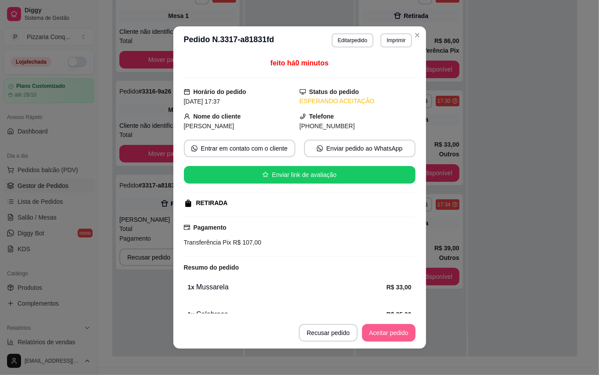
click at [403, 340] on button "Aceitar pedido" at bounding box center [389, 333] width 54 height 18
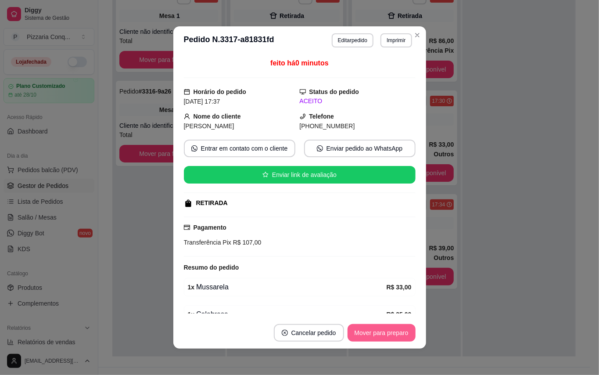
click at [403, 340] on button "Mover para preparo" at bounding box center [382, 333] width 68 height 18
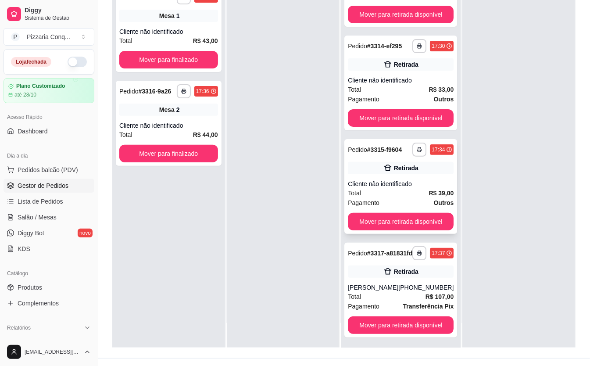
scroll to position [143, 0]
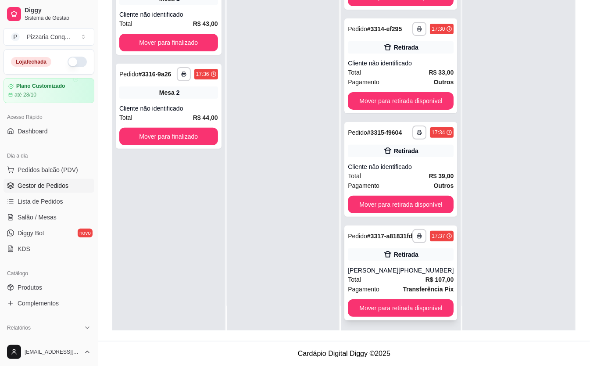
click at [384, 254] on icon at bounding box center [388, 254] width 9 height 9
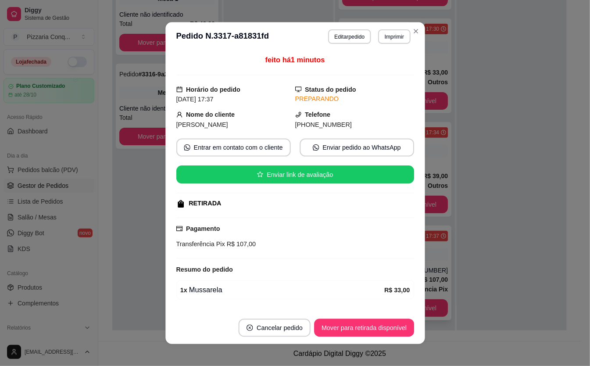
scroll to position [134, 0]
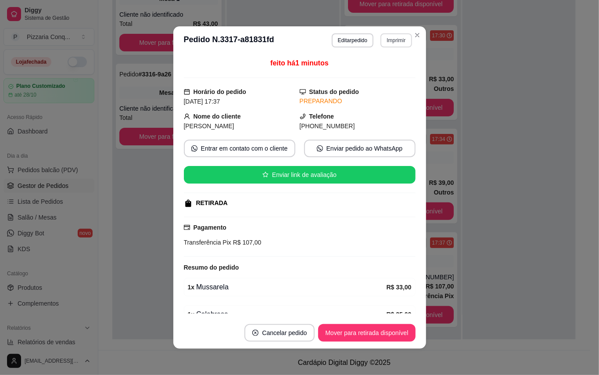
click at [393, 37] on button "Imprimir" at bounding box center [395, 40] width 31 height 14
click at [384, 74] on button "IMPRESSORA" at bounding box center [371, 71] width 61 height 14
click at [390, 39] on button "Imprimir" at bounding box center [395, 40] width 31 height 14
click at [379, 65] on button "IMPRESSORA" at bounding box center [372, 71] width 64 height 14
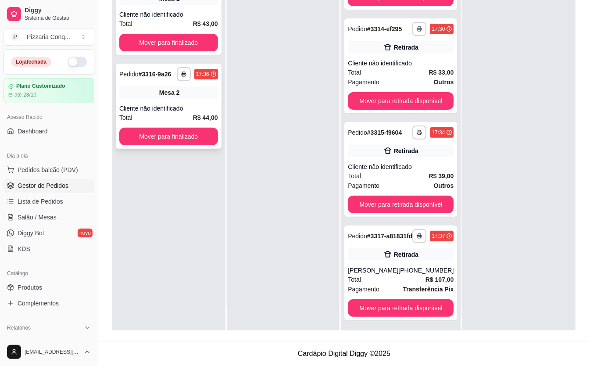
scroll to position [0, 0]
